Goal: Information Seeking & Learning: Learn about a topic

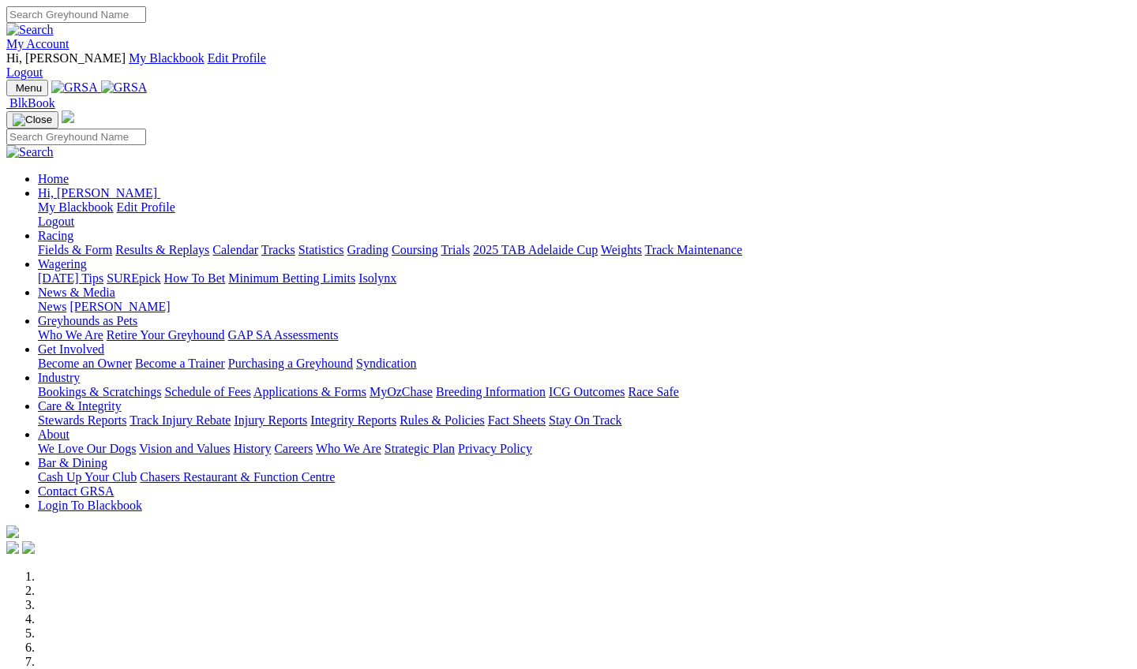
click at [73, 229] on link "Racing" at bounding box center [56, 235] width 36 height 13
click at [209, 243] on link "Results & Replays" at bounding box center [162, 249] width 94 height 13
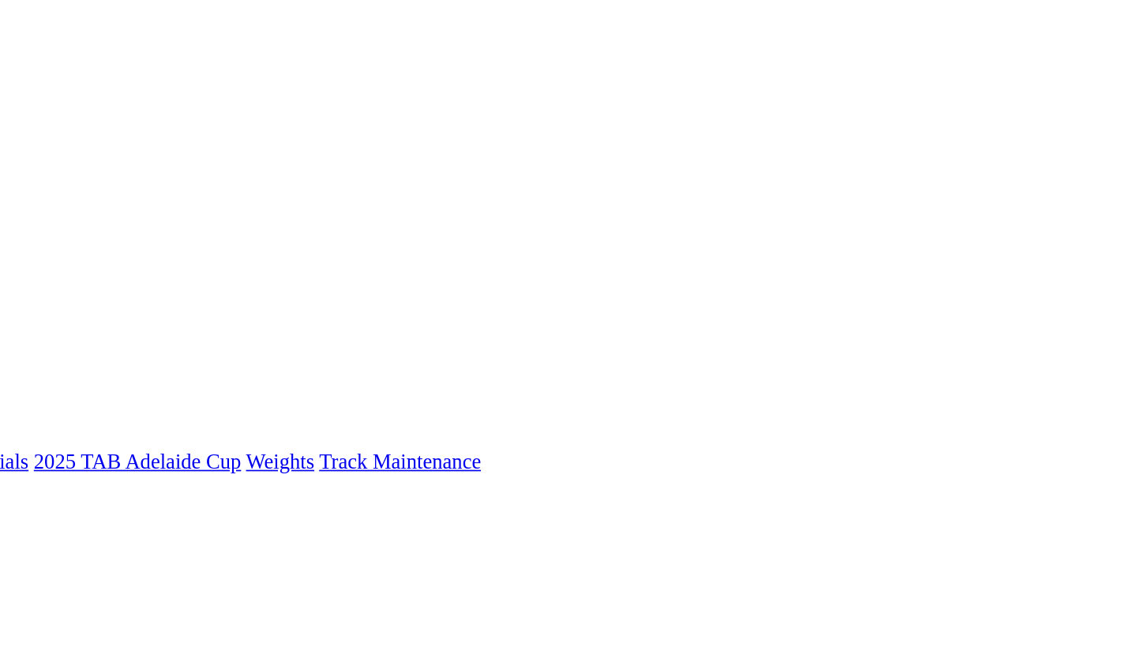
scroll to position [0, 48]
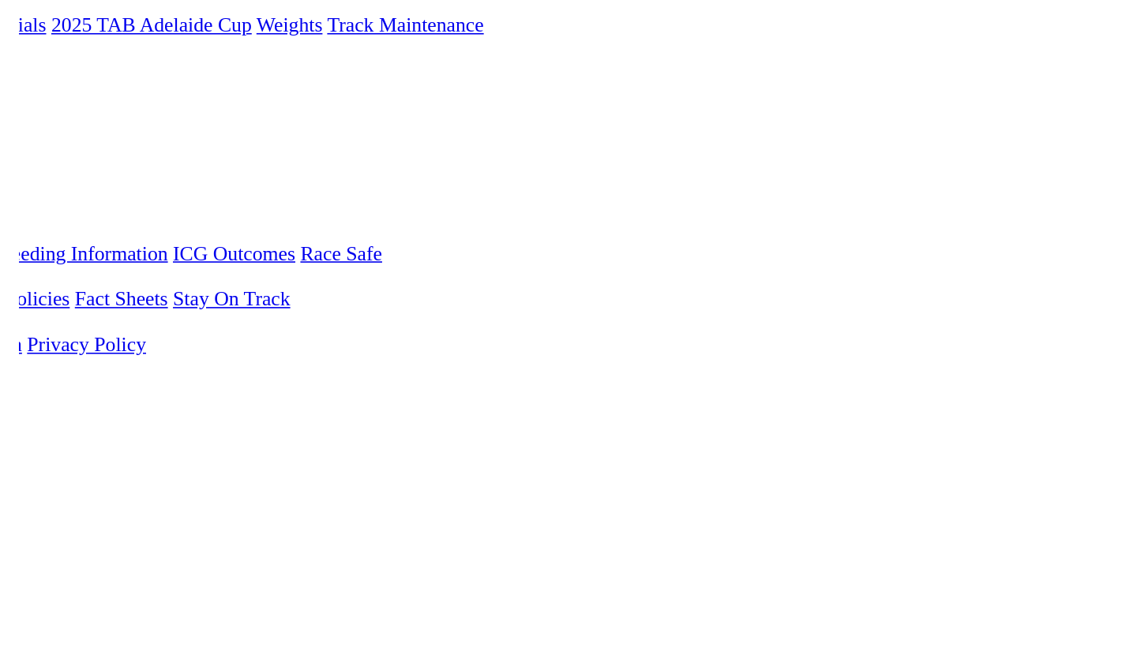
scroll to position [5, 48]
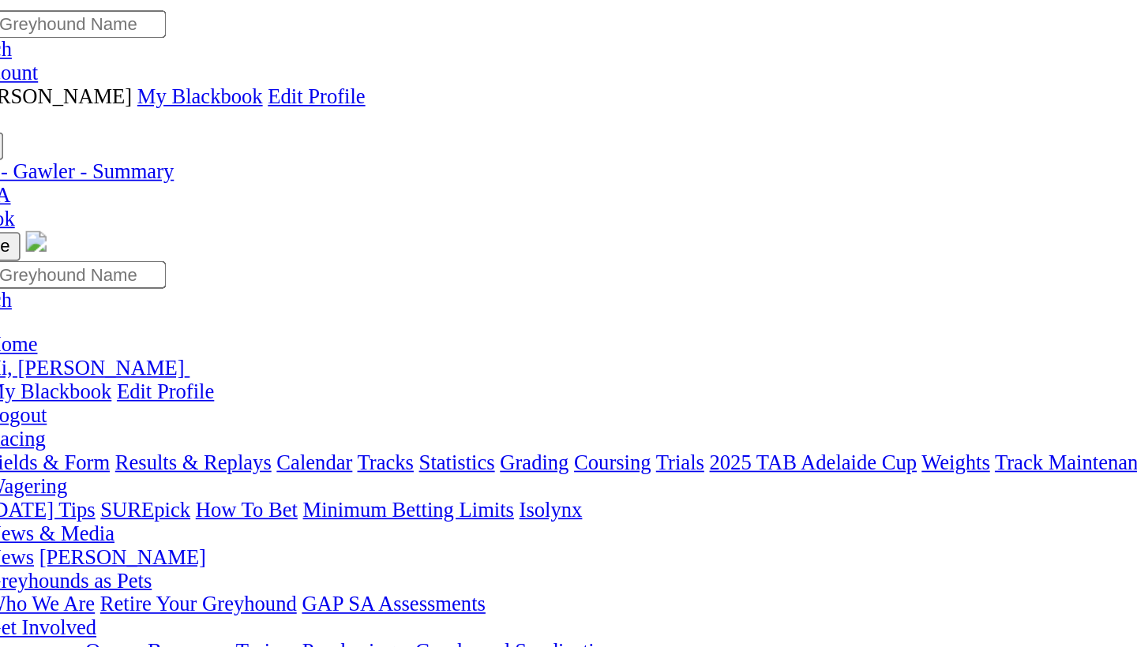
scroll to position [0, 0]
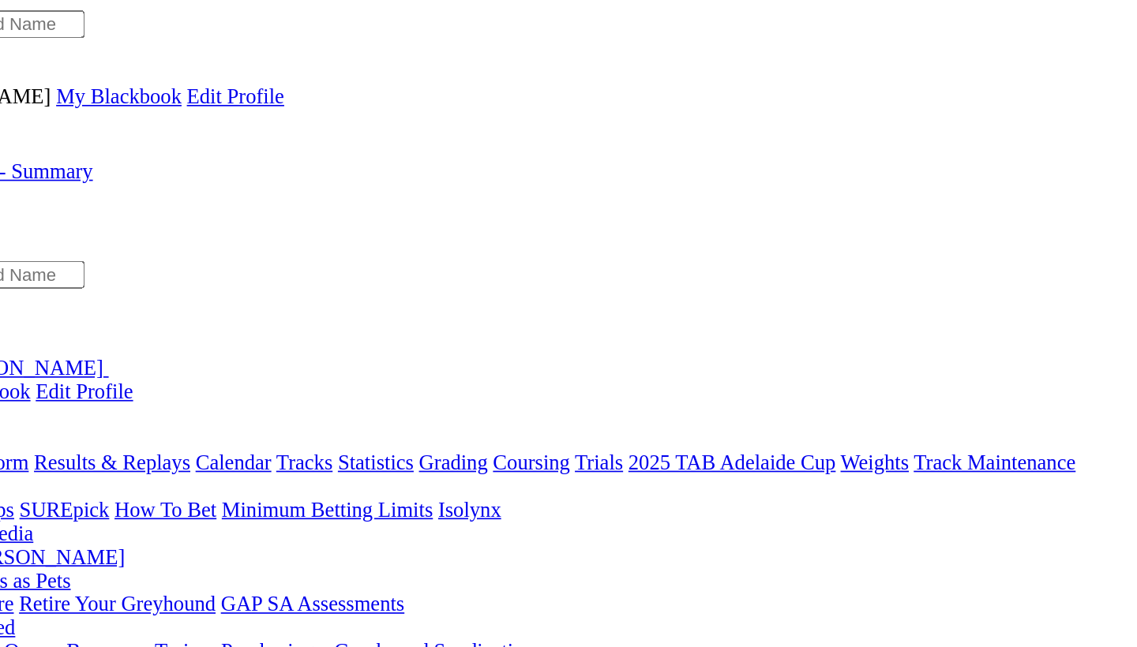
click at [115, 314] on link "News & Media" at bounding box center [76, 320] width 77 height 13
click at [170, 328] on link "[PERSON_NAME]" at bounding box center [119, 334] width 100 height 13
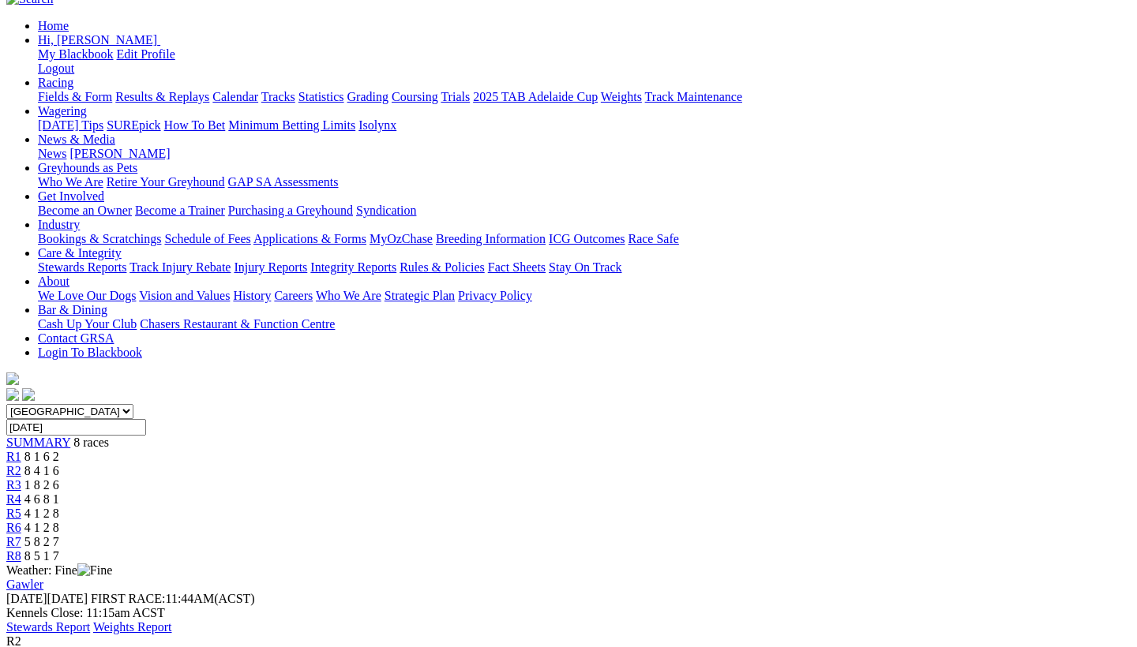
scroll to position [188, 0]
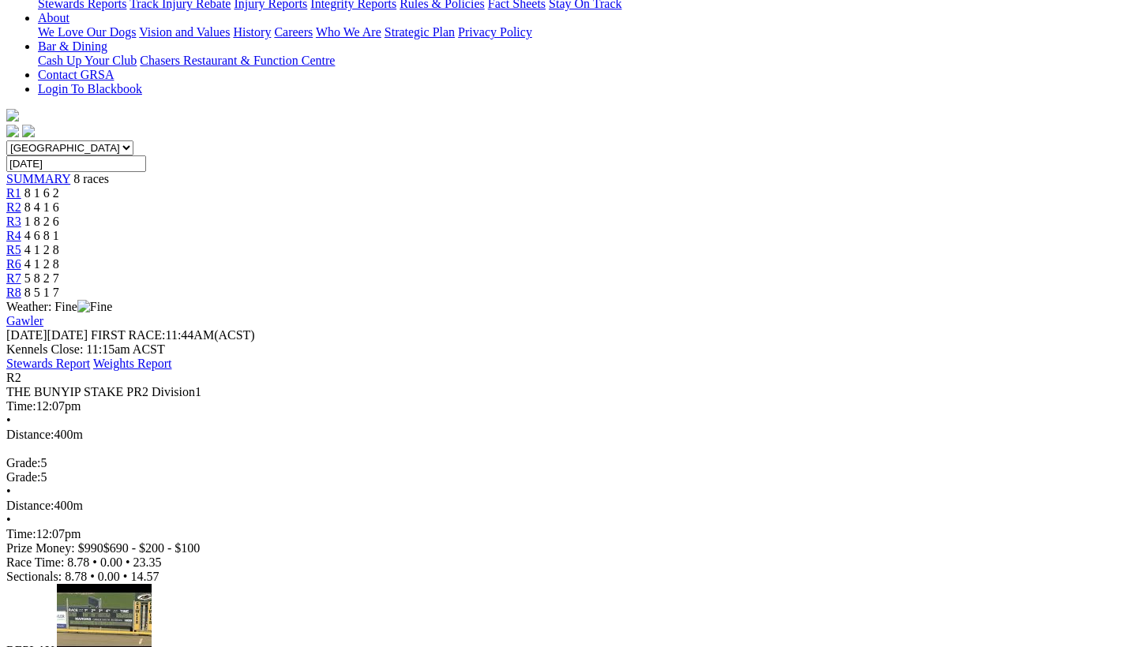
scroll to position [253, 0]
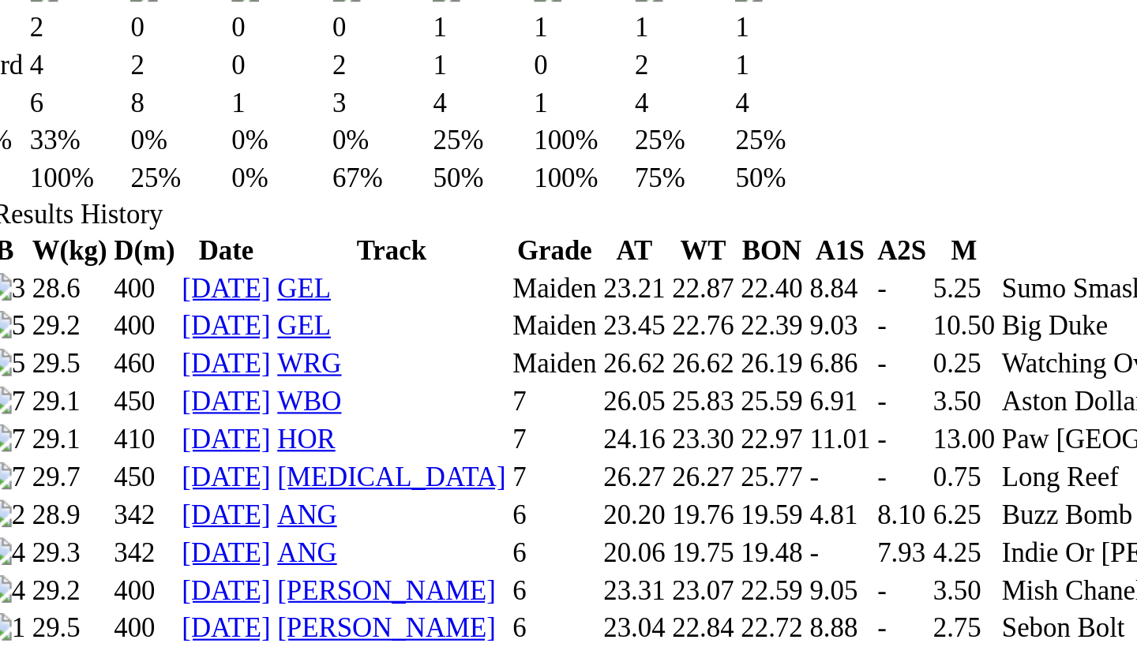
scroll to position [785, 0]
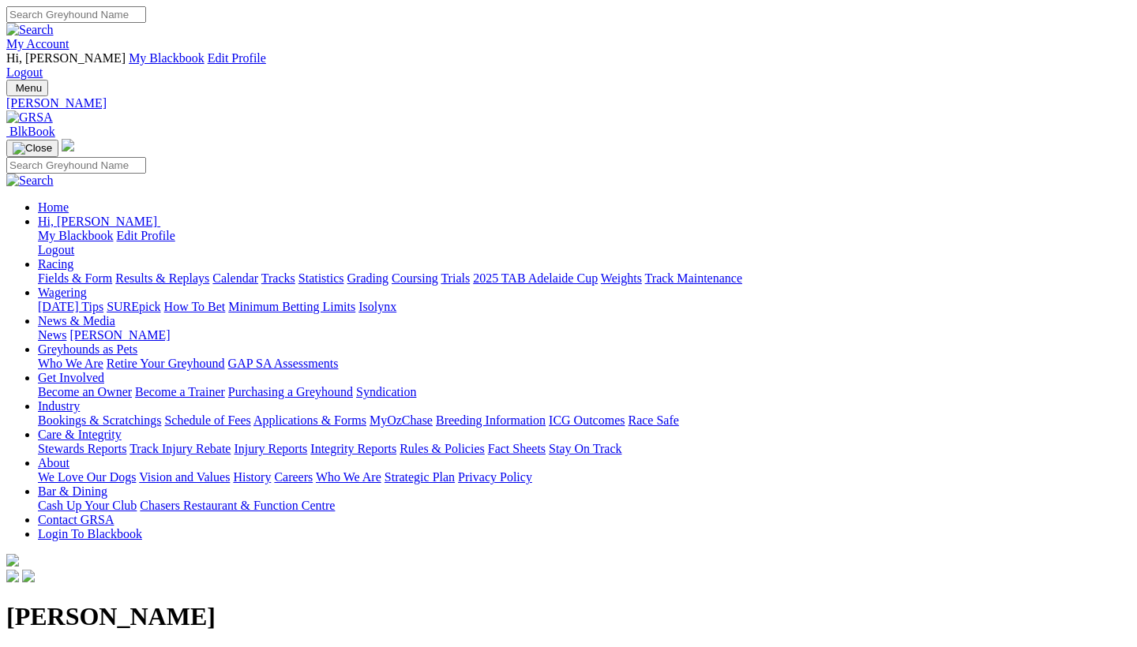
click at [66, 328] on link "News" at bounding box center [52, 334] width 28 height 13
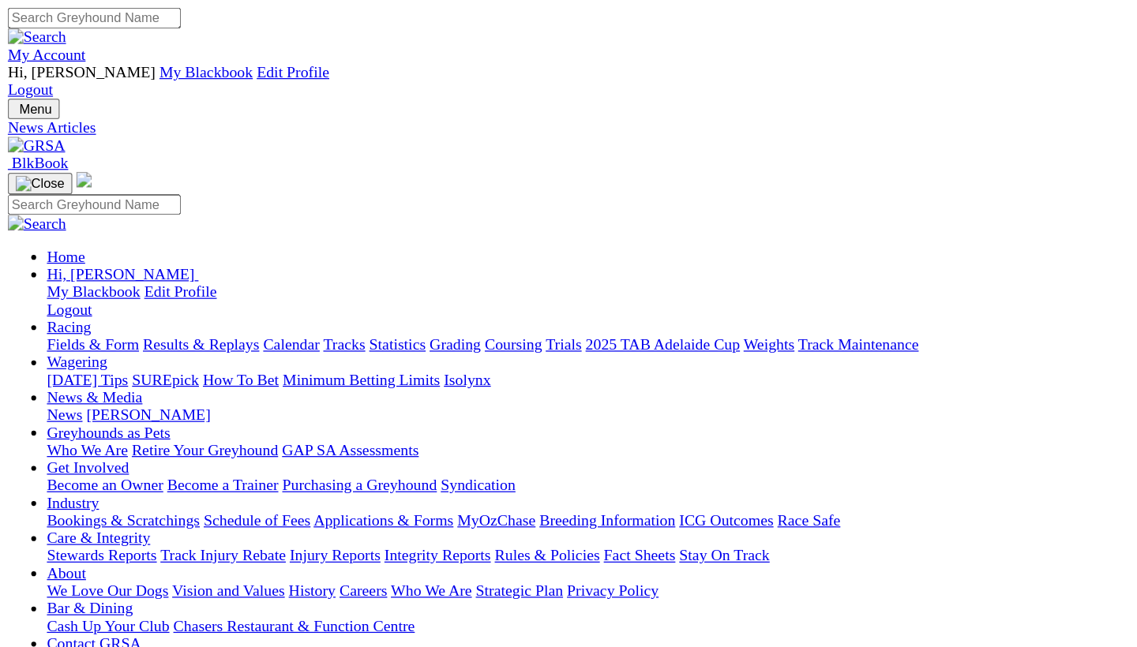
click at [209, 272] on link "Results & Replays" at bounding box center [162, 278] width 94 height 13
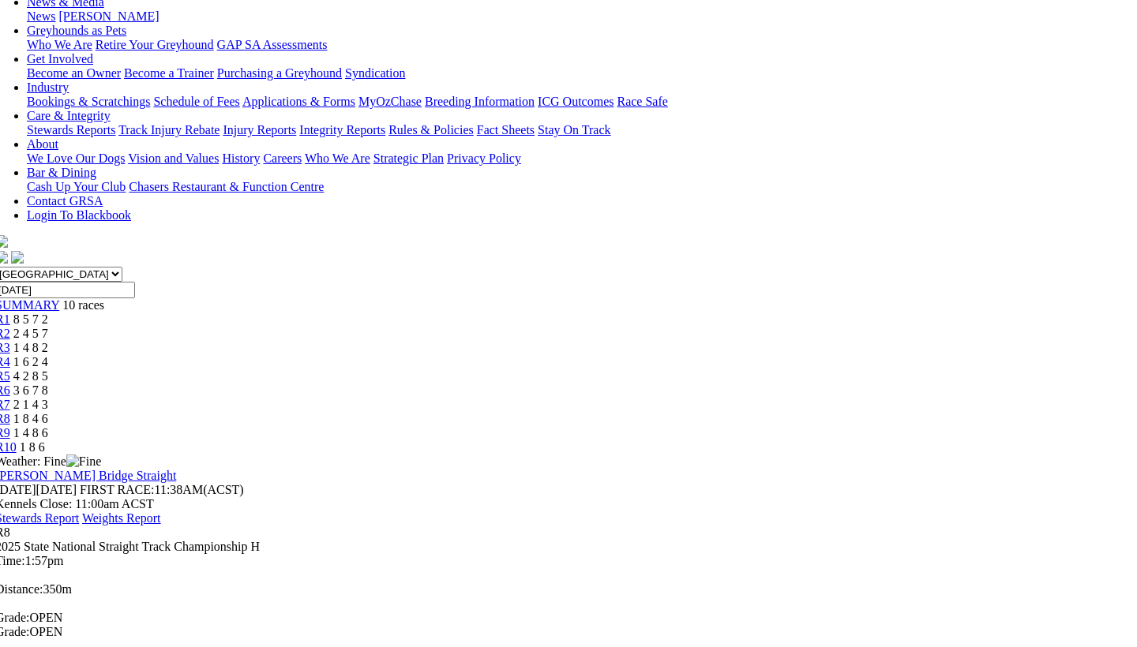
scroll to position [320, 11]
